Goal: Transaction & Acquisition: Purchase product/service

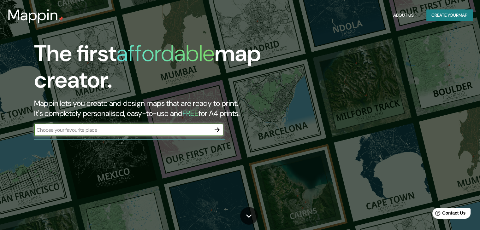
click at [107, 129] on input "text" at bounding box center [122, 129] width 177 height 7
type input "[GEOGRAPHIC_DATA]"
click at [217, 132] on icon "button" at bounding box center [217, 130] width 8 height 8
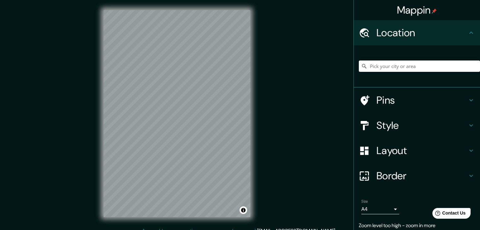
click at [266, 102] on div "Mappin Location Pins Style Layout Border Choose a border. Hint : you can make l…" at bounding box center [240, 118] width 480 height 237
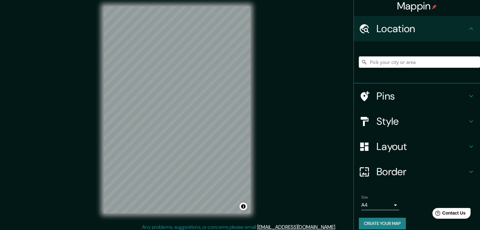
scroll to position [11, 0]
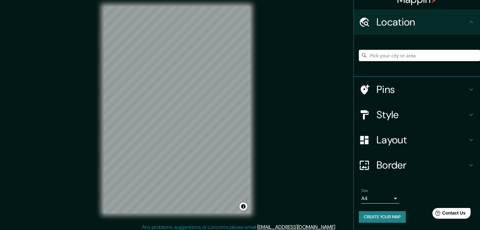
click at [389, 199] on body "Mappin Location Pins Style Layout Border Choose a border. Hint : you can make l…" at bounding box center [240, 111] width 480 height 230
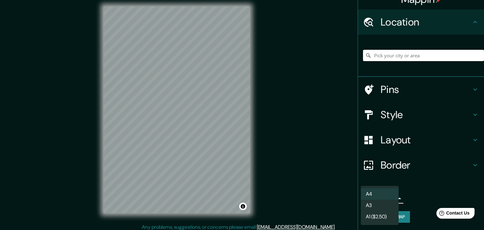
click at [387, 208] on li "A3" at bounding box center [380, 205] width 38 height 11
type input "a4"
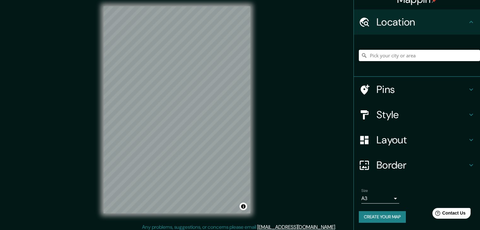
click at [407, 144] on h4 "Layout" at bounding box center [421, 140] width 91 height 13
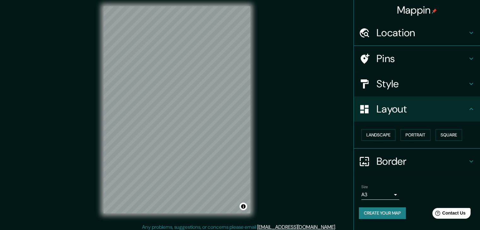
scroll to position [0, 0]
click at [395, 114] on h4 "Layout" at bounding box center [421, 109] width 91 height 13
click at [377, 84] on h4 "Style" at bounding box center [421, 84] width 91 height 13
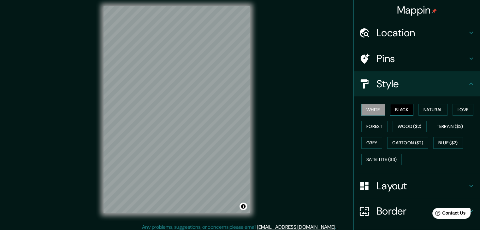
click at [396, 109] on button "Black" at bounding box center [402, 110] width 24 height 12
click at [438, 110] on button "Natural" at bounding box center [432, 110] width 29 height 12
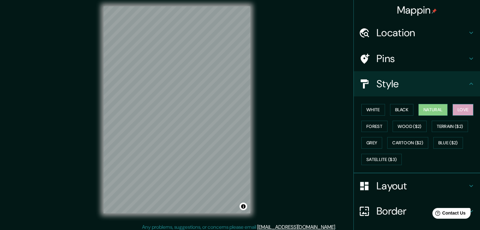
click at [462, 108] on button "Love" at bounding box center [462, 110] width 21 height 12
click at [374, 126] on button "Forest" at bounding box center [374, 127] width 26 height 12
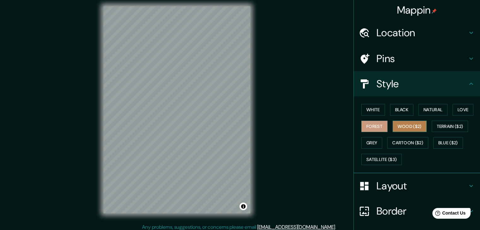
click at [396, 127] on button "Wood ($2)" at bounding box center [409, 127] width 34 height 12
